Goal: Information Seeking & Learning: Find contact information

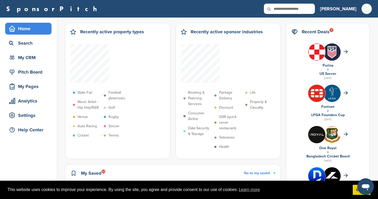
click at [270, 171] on span "Go to my saved" at bounding box center [257, 173] width 26 height 4
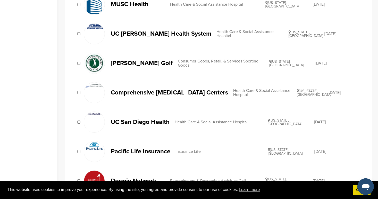
scroll to position [158, 0]
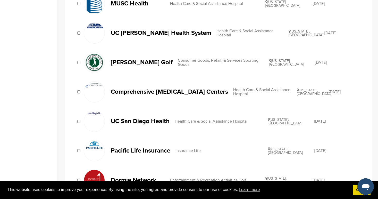
click at [116, 121] on p "UC San Diego Health" at bounding box center [140, 121] width 59 height 6
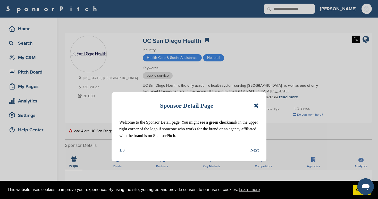
click at [260, 104] on div "Sponsor Detail Page Welcome to the Sponsor Detail page. You might see a green c…" at bounding box center [189, 126] width 155 height 69
click at [255, 104] on icon at bounding box center [256, 105] width 5 height 6
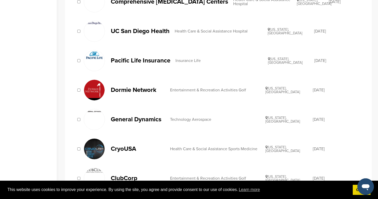
scroll to position [248, 0]
click at [127, 60] on p "Pacific Life Insurance" at bounding box center [141, 60] width 60 height 6
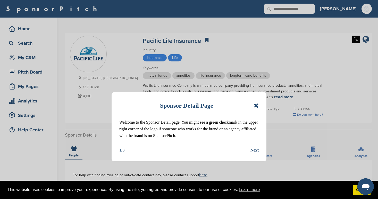
click at [258, 104] on icon at bounding box center [256, 105] width 5 height 6
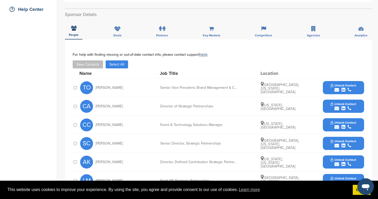
scroll to position [121, 0]
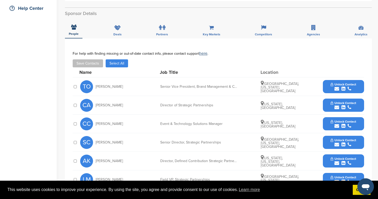
drag, startPoint x: 126, startPoint y: 106, endPoint x: 95, endPoint y: 105, distance: 30.9
click at [95, 105] on div "CA Courtney Aristondo" at bounding box center [108, 105] width 57 height 13
copy span "Courtney Aristondo"
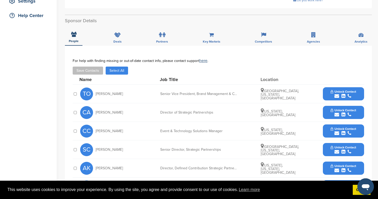
scroll to position [114, 0]
drag, startPoint x: 123, startPoint y: 95, endPoint x: 100, endPoint y: 92, distance: 23.2
click at [100, 92] on div "TO Tennyson Oyler" at bounding box center [108, 94] width 57 height 13
copy span "Tennyson Oyler"
click at [117, 125] on div "CC Celeste Chung Event & Technology Solutions Manager California, United States…" at bounding box center [222, 131] width 284 height 18
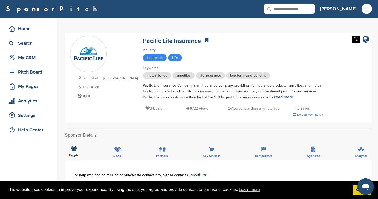
scroll to position [0, 0]
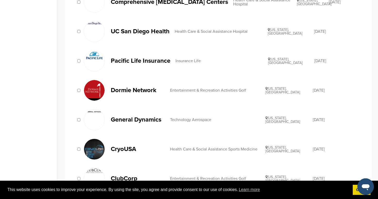
click at [181, 90] on div "Entertainment & Recreation Activities Golf" at bounding box center [217, 90] width 95 height 4
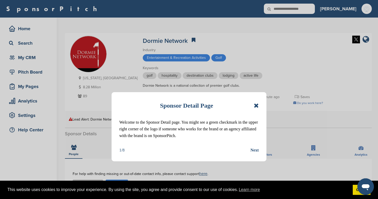
click at [256, 104] on icon at bounding box center [256, 105] width 5 height 6
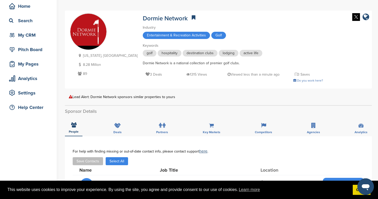
scroll to position [22, 0]
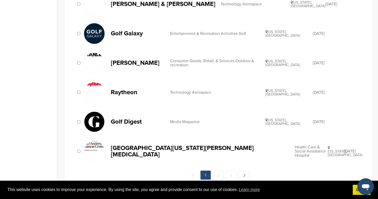
scroll to position [511, 0]
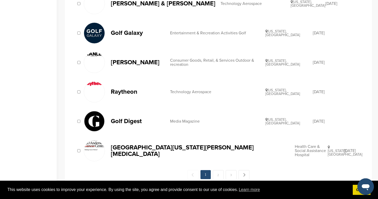
click at [122, 65] on p "[PERSON_NAME]" at bounding box center [138, 62] width 54 height 6
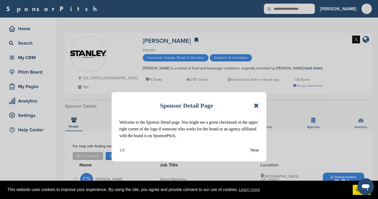
click at [257, 103] on icon at bounding box center [256, 105] width 5 height 6
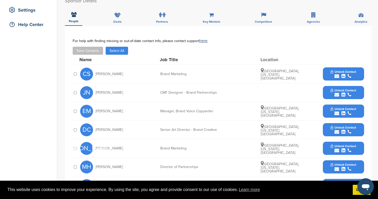
scroll to position [142, 0]
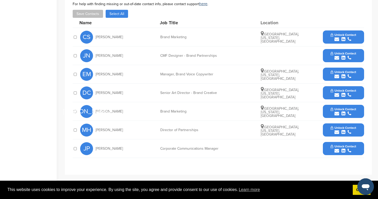
drag, startPoint x: 133, startPoint y: 129, endPoint x: 96, endPoint y: 130, distance: 37.4
click at [96, 130] on div "MH Meredith Hollandsworth" at bounding box center [108, 129] width 57 height 13
copy span "Meredith Hollandsworth"
